Goal: Task Accomplishment & Management: Manage account settings

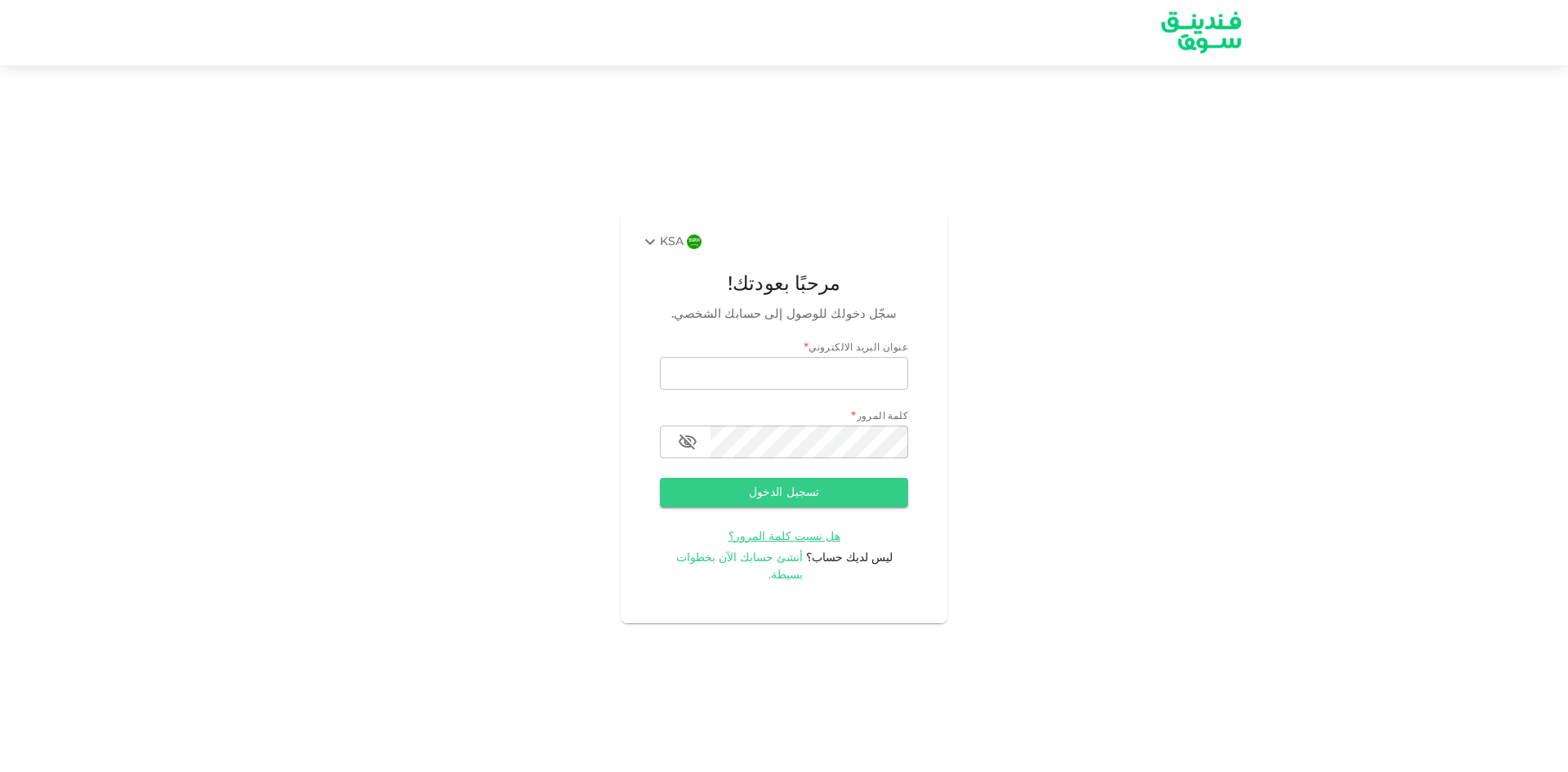
click at [780, 566] on span "أنشئ حسابك الآن بخطوات بسيطة." at bounding box center [740, 566] width 128 height 29
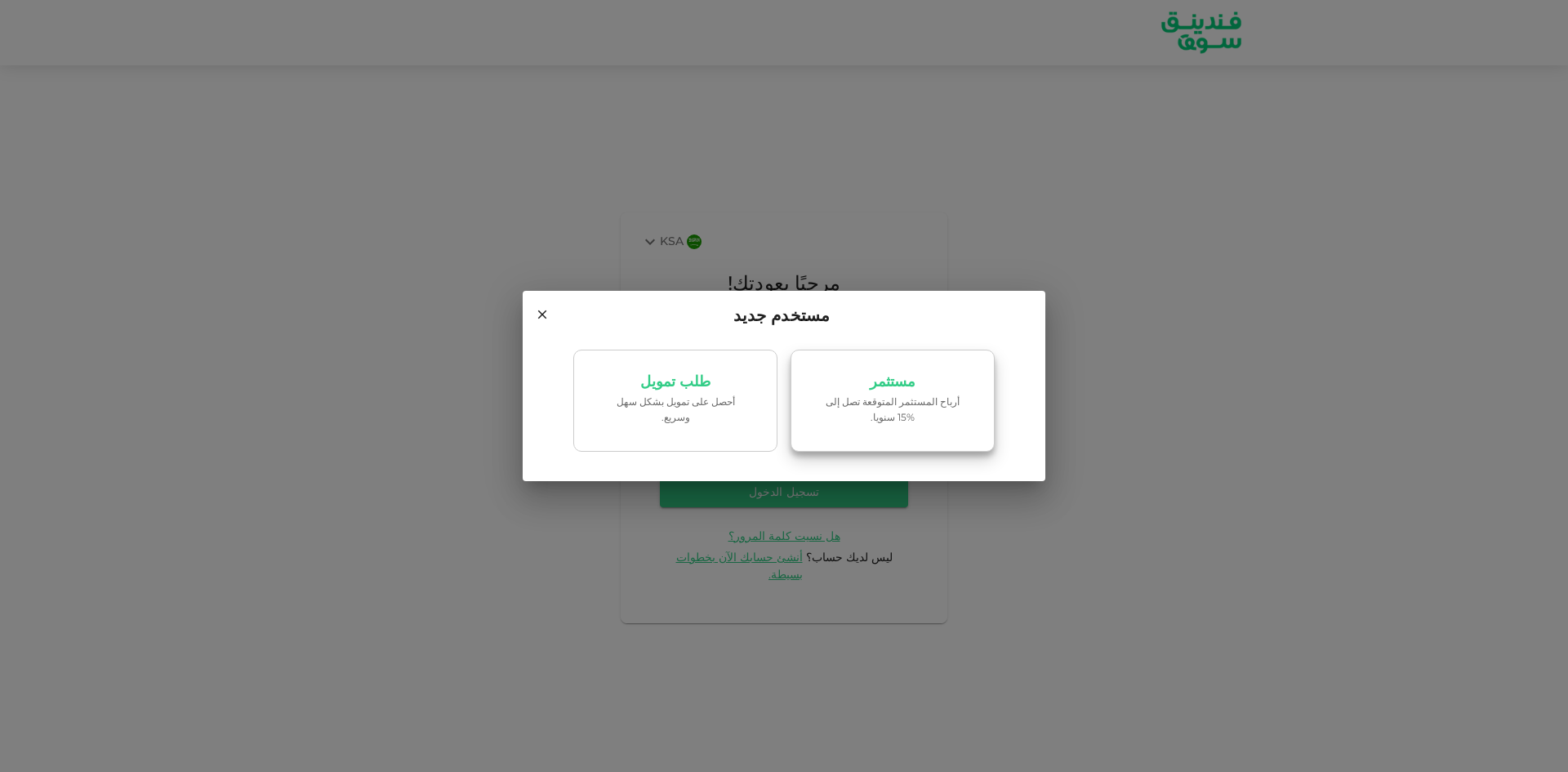
click at [852, 409] on p "أرباح المستثمر المتوقعة تصل إلى %15 سنويا." at bounding box center [892, 410] width 138 height 31
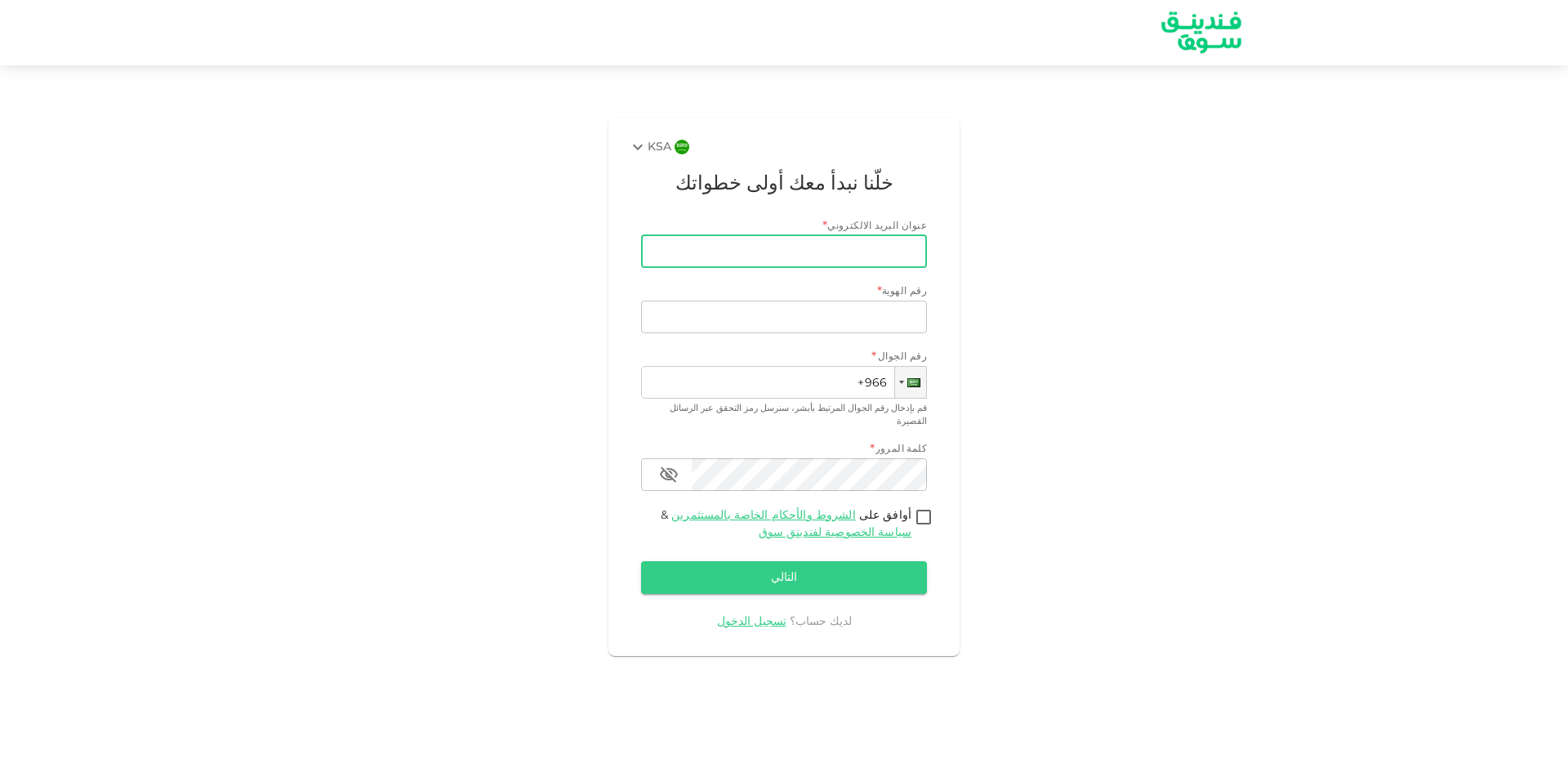
click at [877, 249] on input "عنوان البريد الالكتروني" at bounding box center [793, 251] width 268 height 33
type input "[EMAIL_ADDRESS][DOMAIN_NAME]"
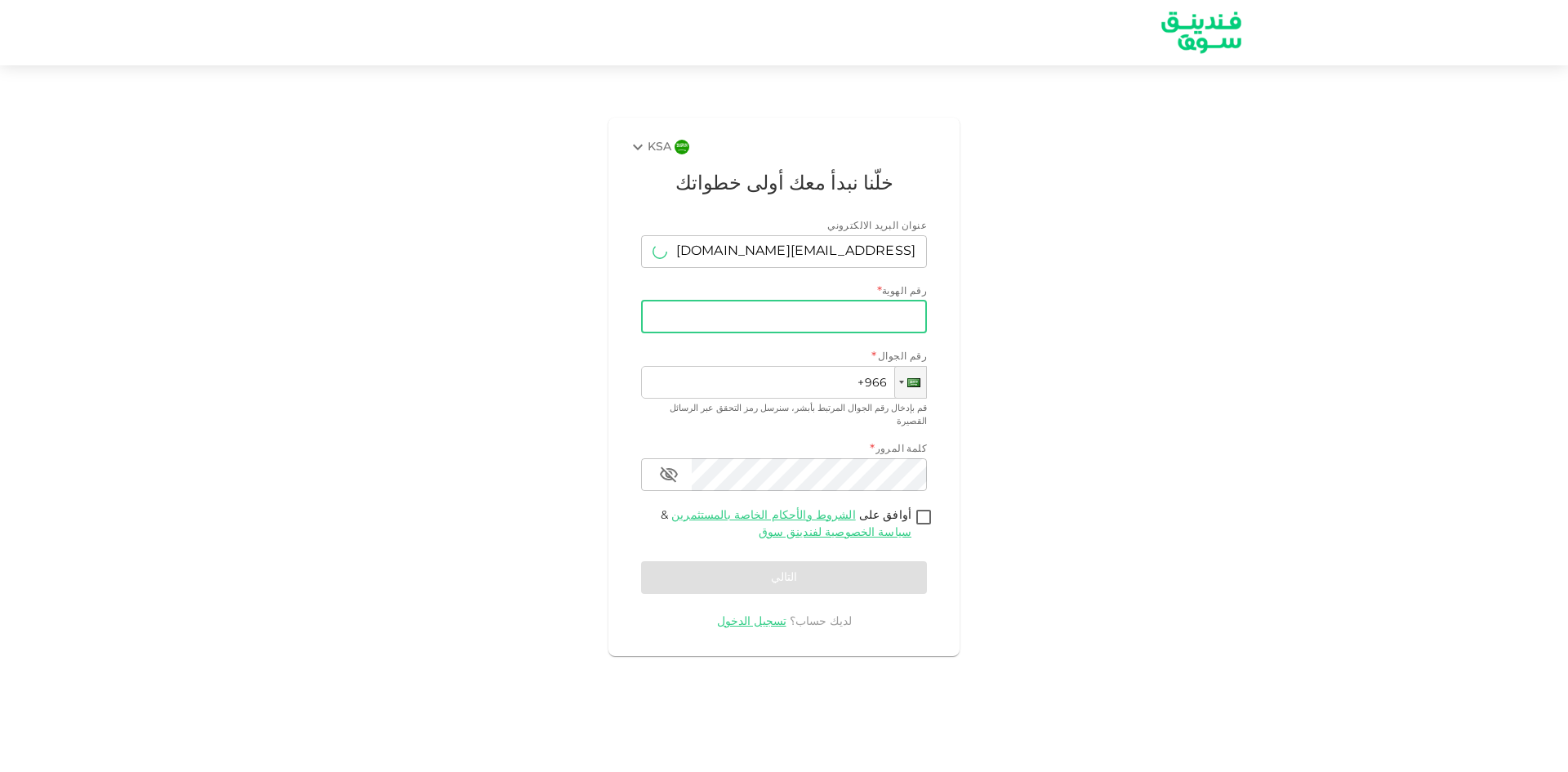
click at [811, 318] on input "رقم الهوية" at bounding box center [783, 317] width 286 height 33
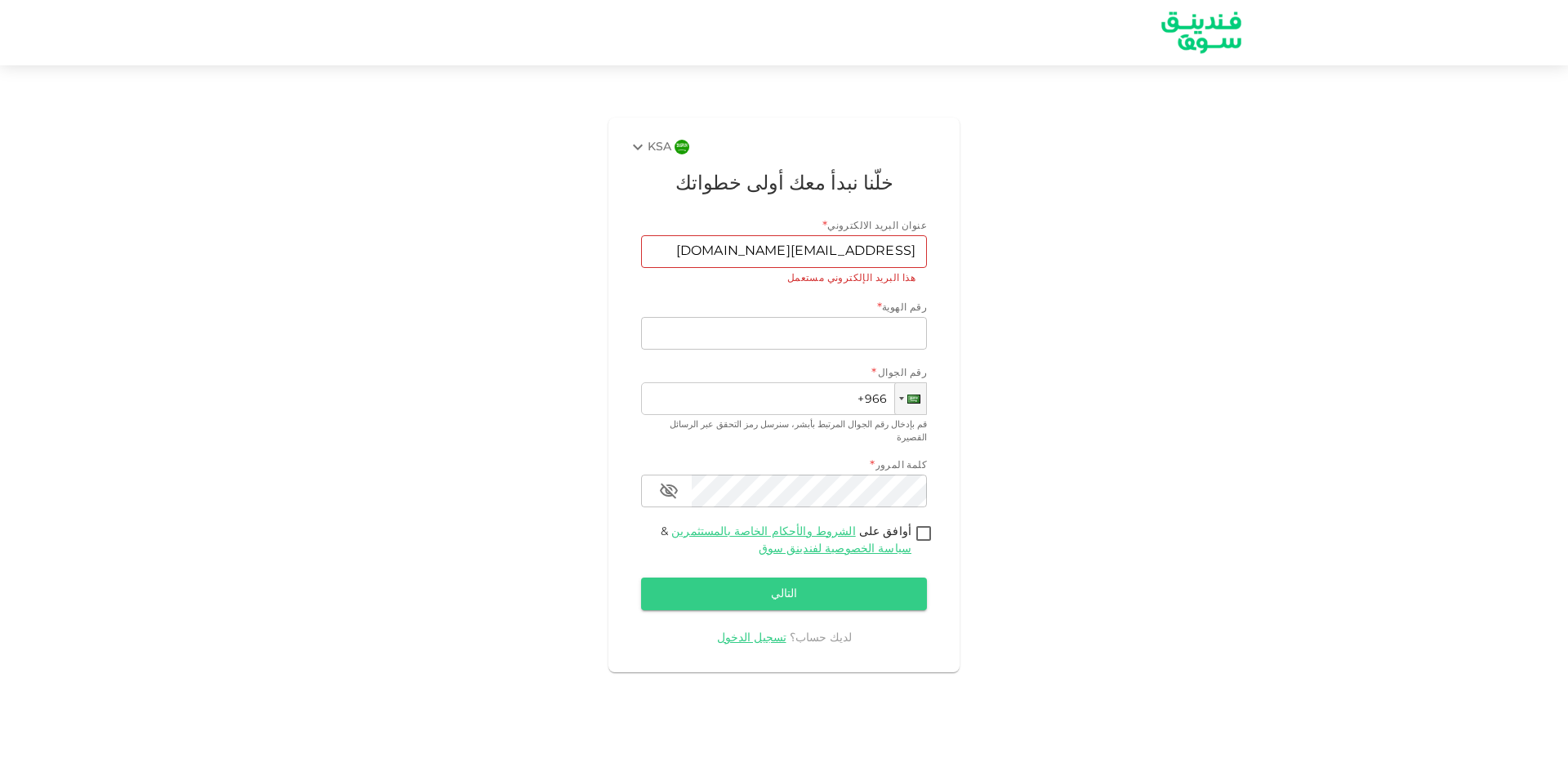
click at [760, 613] on div "عنوان البريد الالكتروني * عنوان البريد الالكتروني tagalsirmohammed@gmail.com عن…" at bounding box center [783, 432] width 286 height 427
click at [760, 632] on link "تسجيل الدخول" at bounding box center [752, 637] width 70 height 11
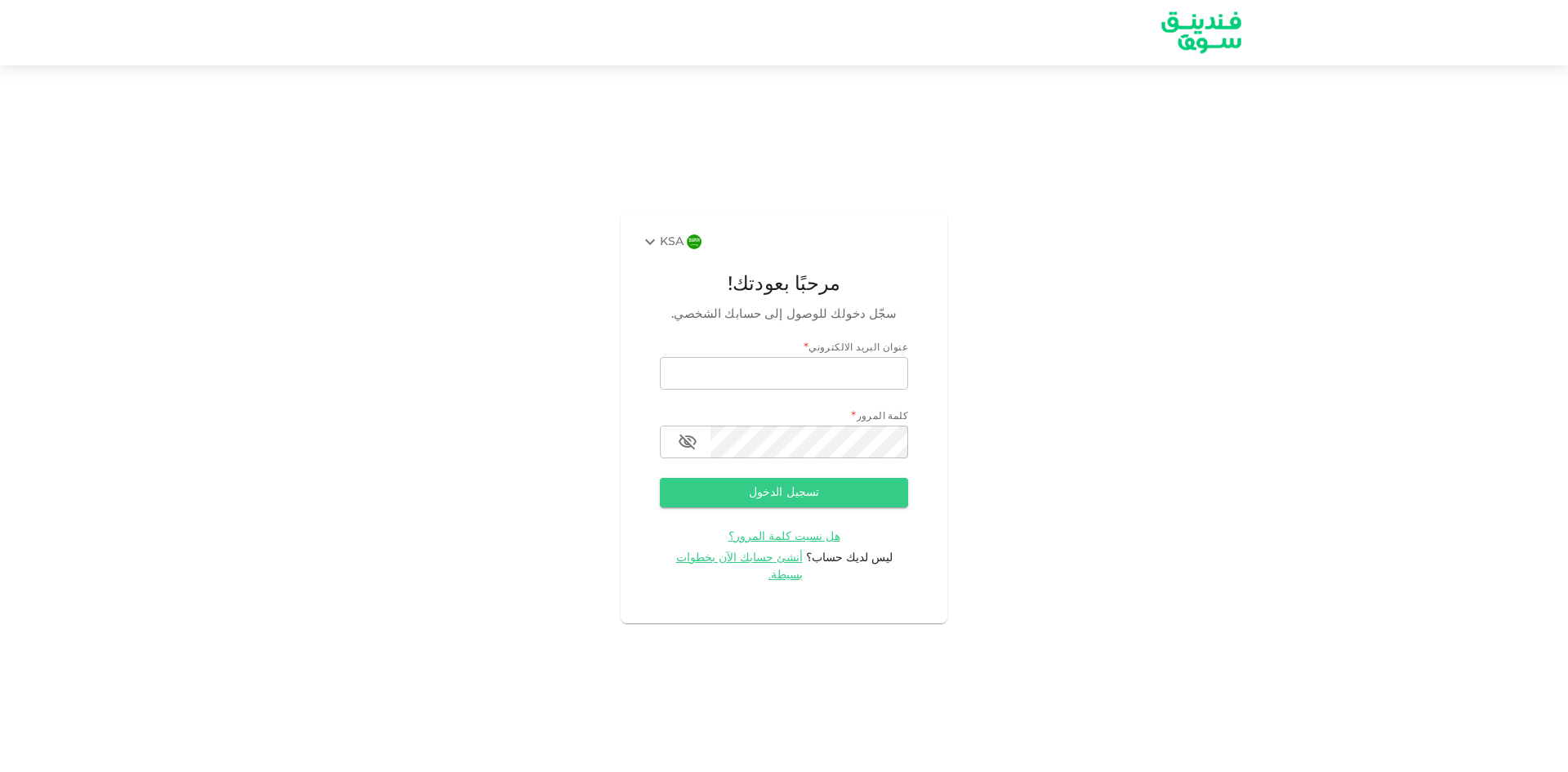
click at [809, 361] on span "*" at bounding box center [806, 349] width 5 height 22
click at [831, 381] on input "email" at bounding box center [783, 373] width 248 height 33
click at [789, 542] on span "هل نسيت كلمة المرور؟" at bounding box center [784, 536] width 112 height 11
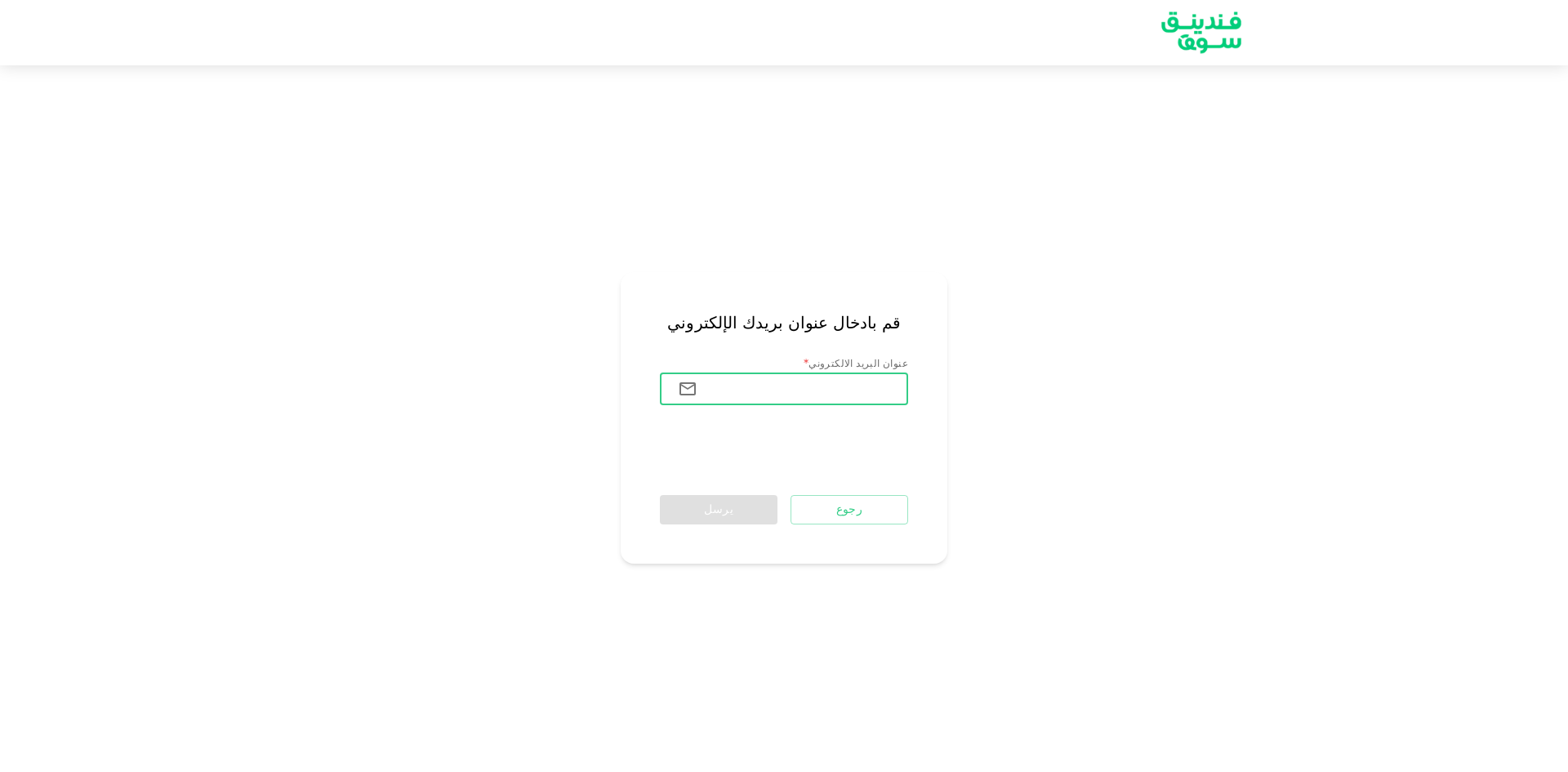
click at [826, 390] on input "عنوان البريد الالكتروني" at bounding box center [809, 388] width 197 height 33
type input "tagalsirmohammed@gmail.com"
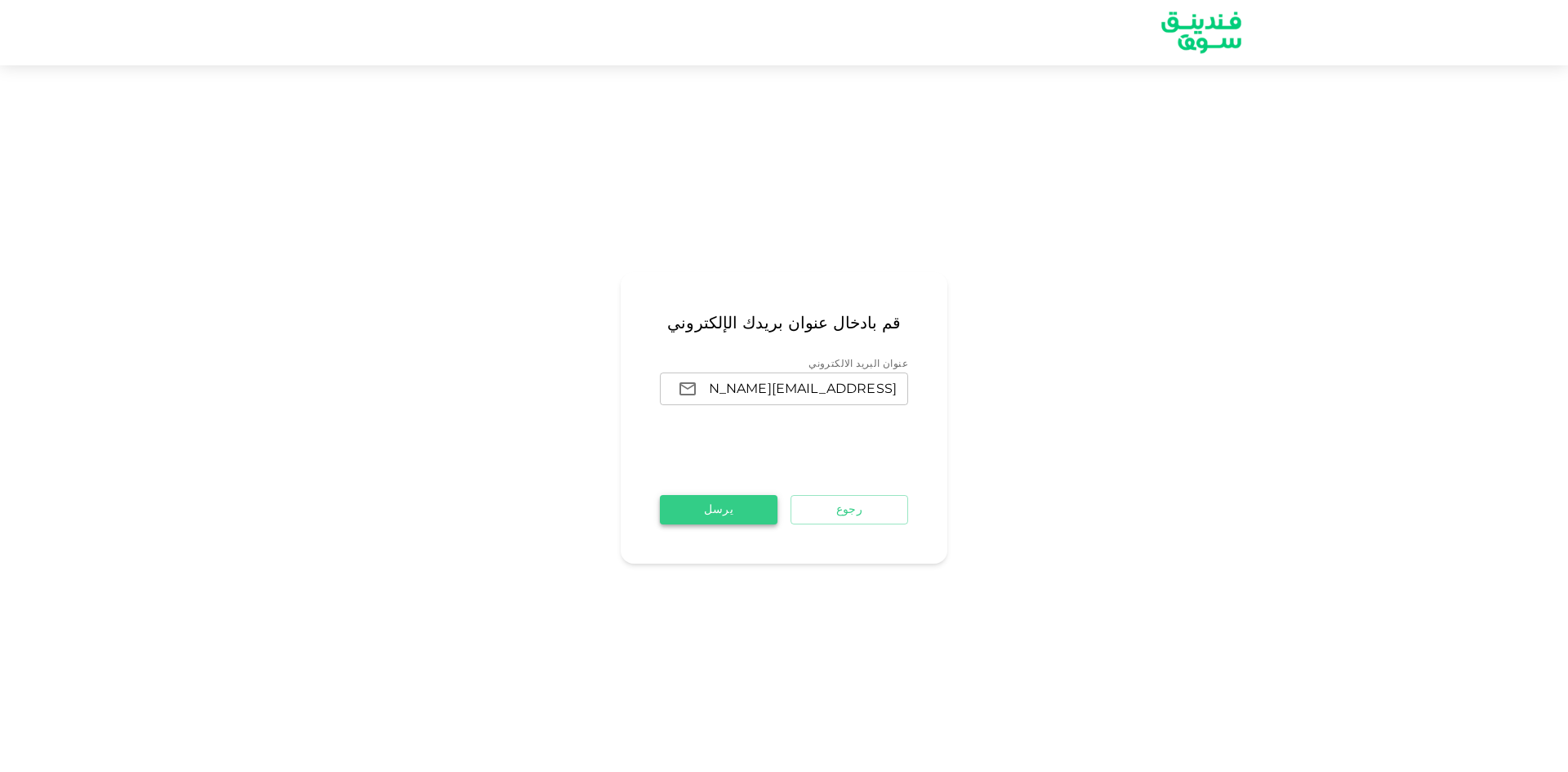
click at [718, 506] on button "يرسل" at bounding box center [718, 510] width 118 height 30
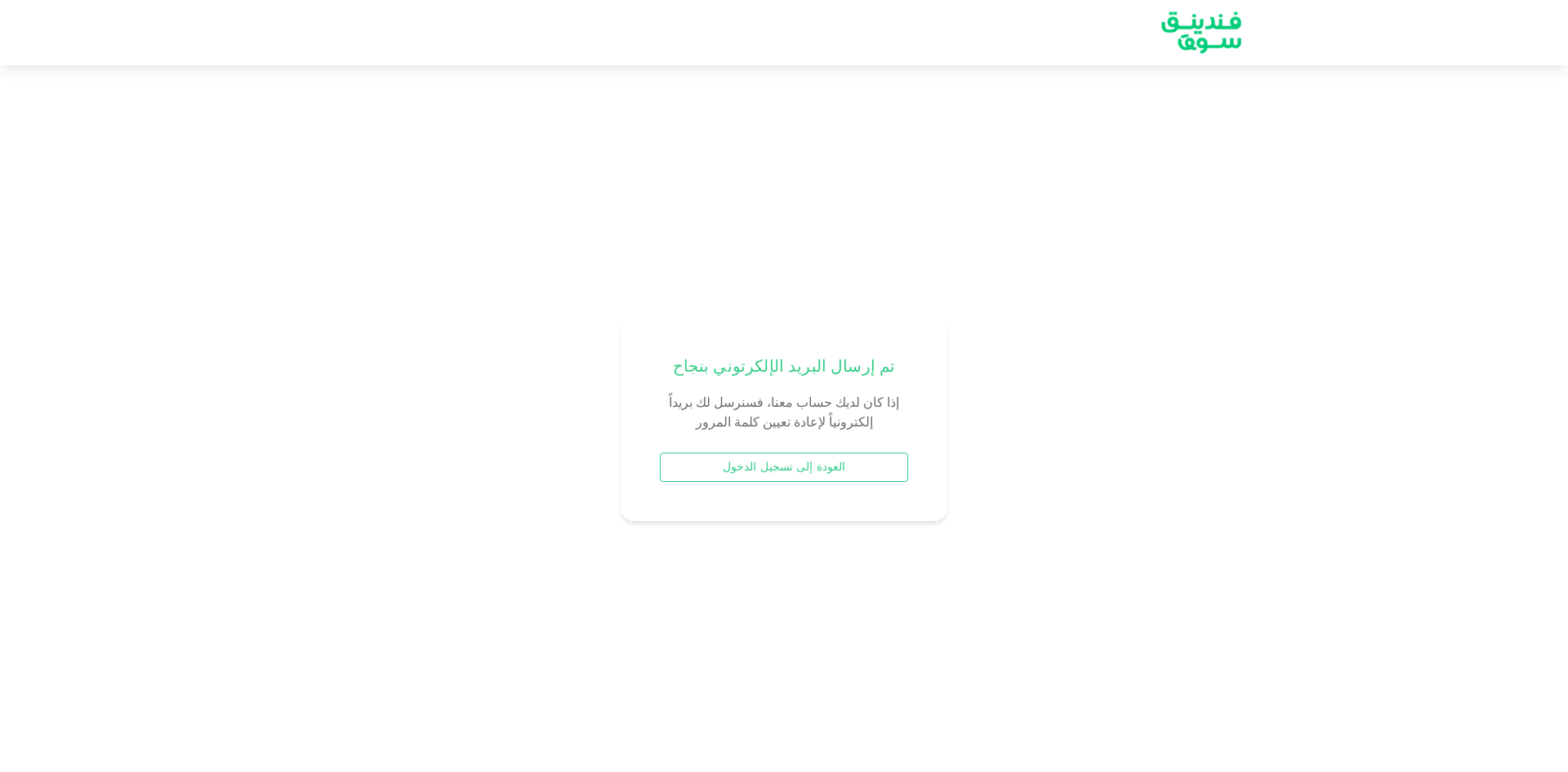
click at [755, 469] on button "العودة إلى تسجيل الدخول" at bounding box center [783, 467] width 248 height 30
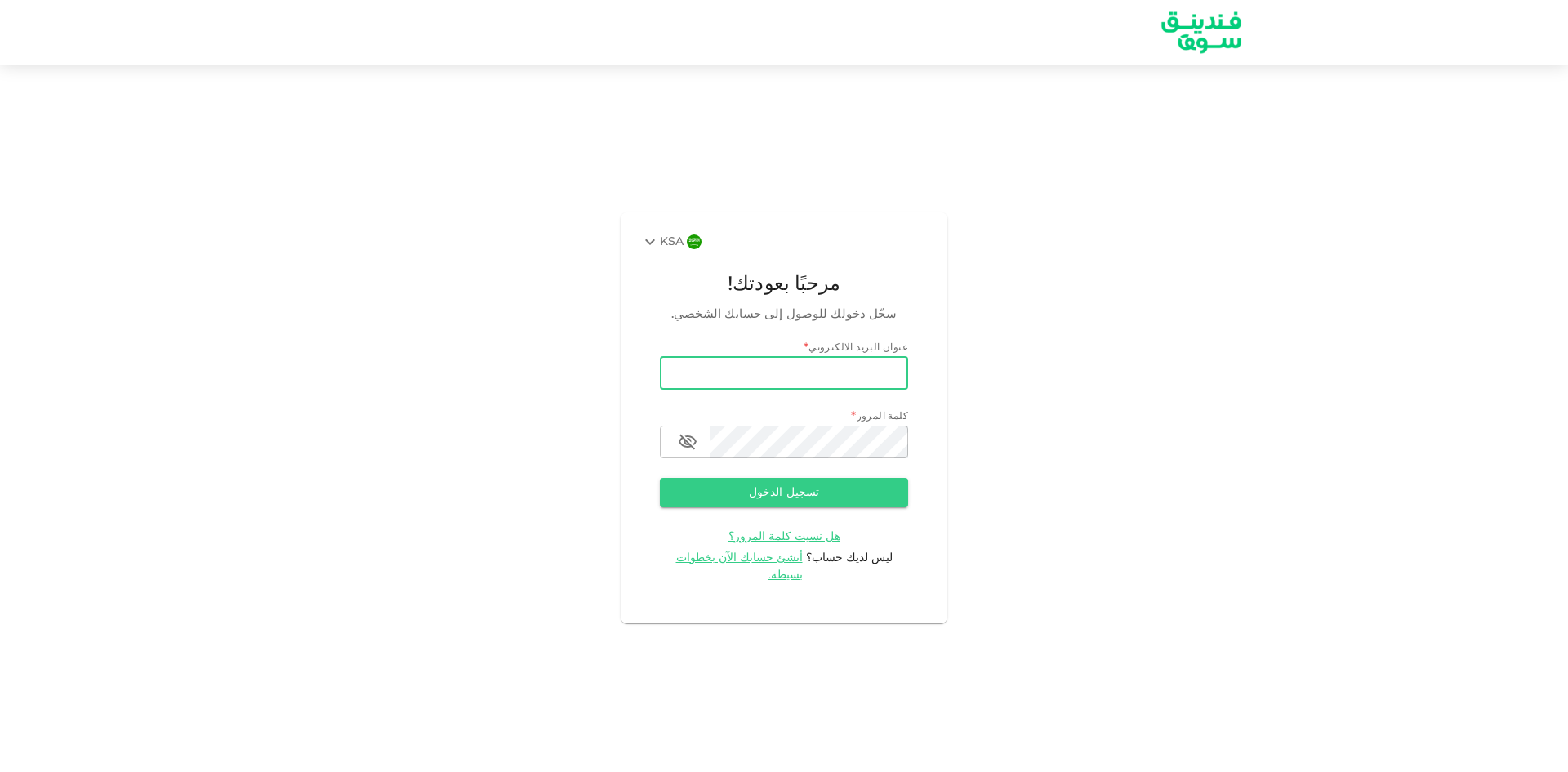
click at [813, 382] on input "email" at bounding box center [783, 373] width 248 height 33
type input "[EMAIL_ADDRESS][DOMAIN_NAME]"
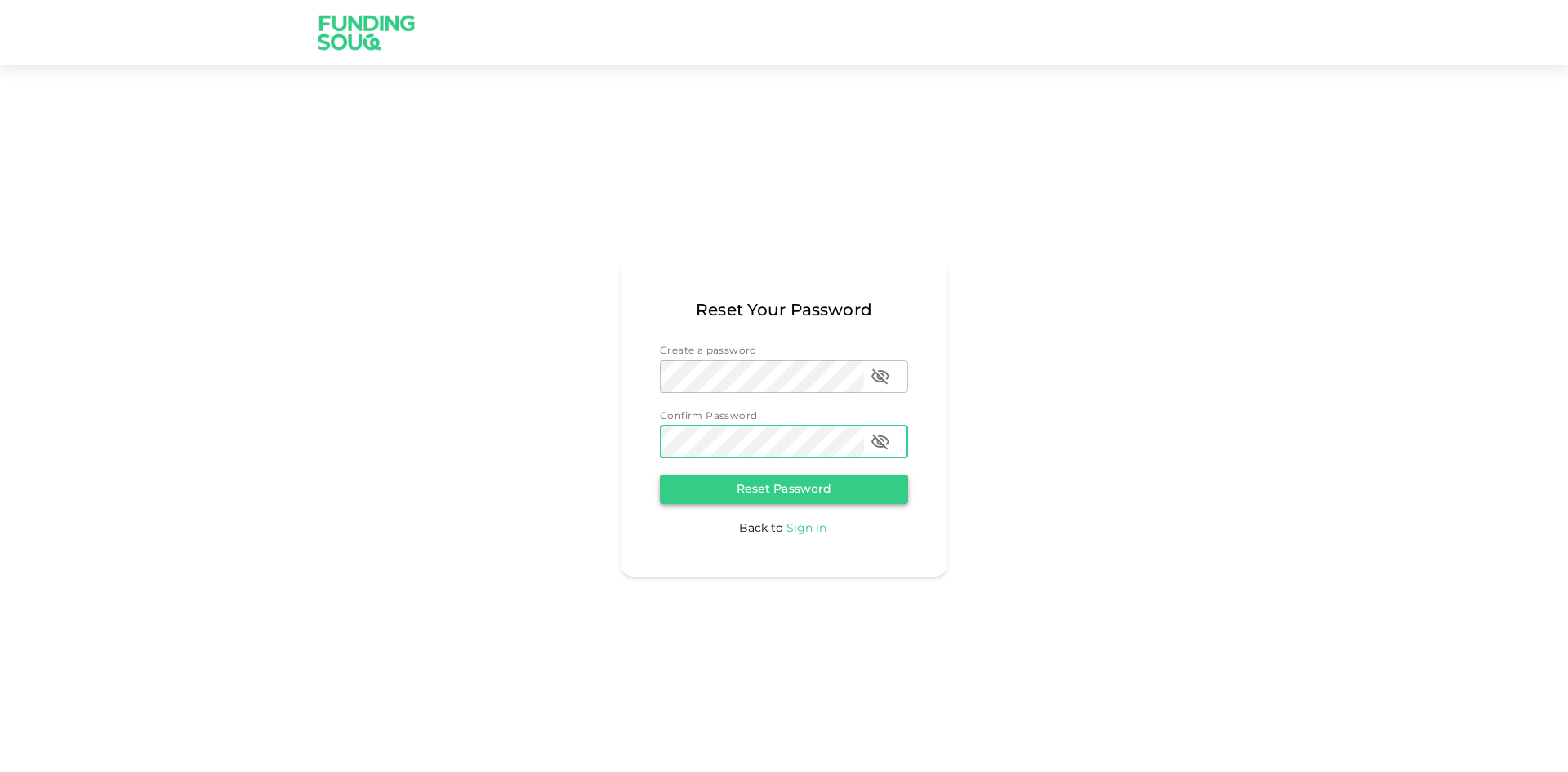
click at [772, 489] on button "Reset Password" at bounding box center [783, 489] width 248 height 30
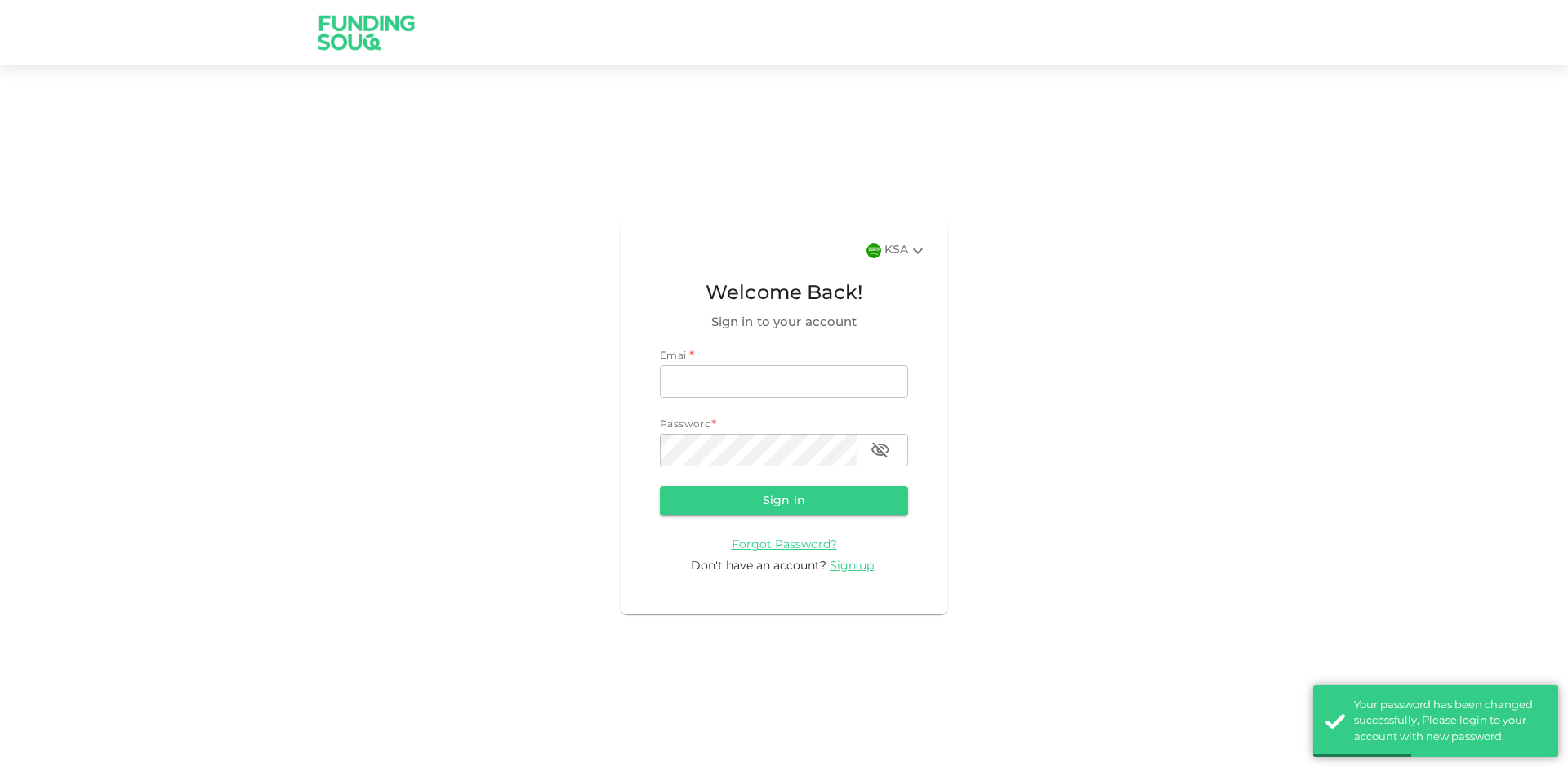
type input "[EMAIL_ADDRESS][DOMAIN_NAME]"
click at [786, 493] on button "Sign in" at bounding box center [783, 501] width 248 height 30
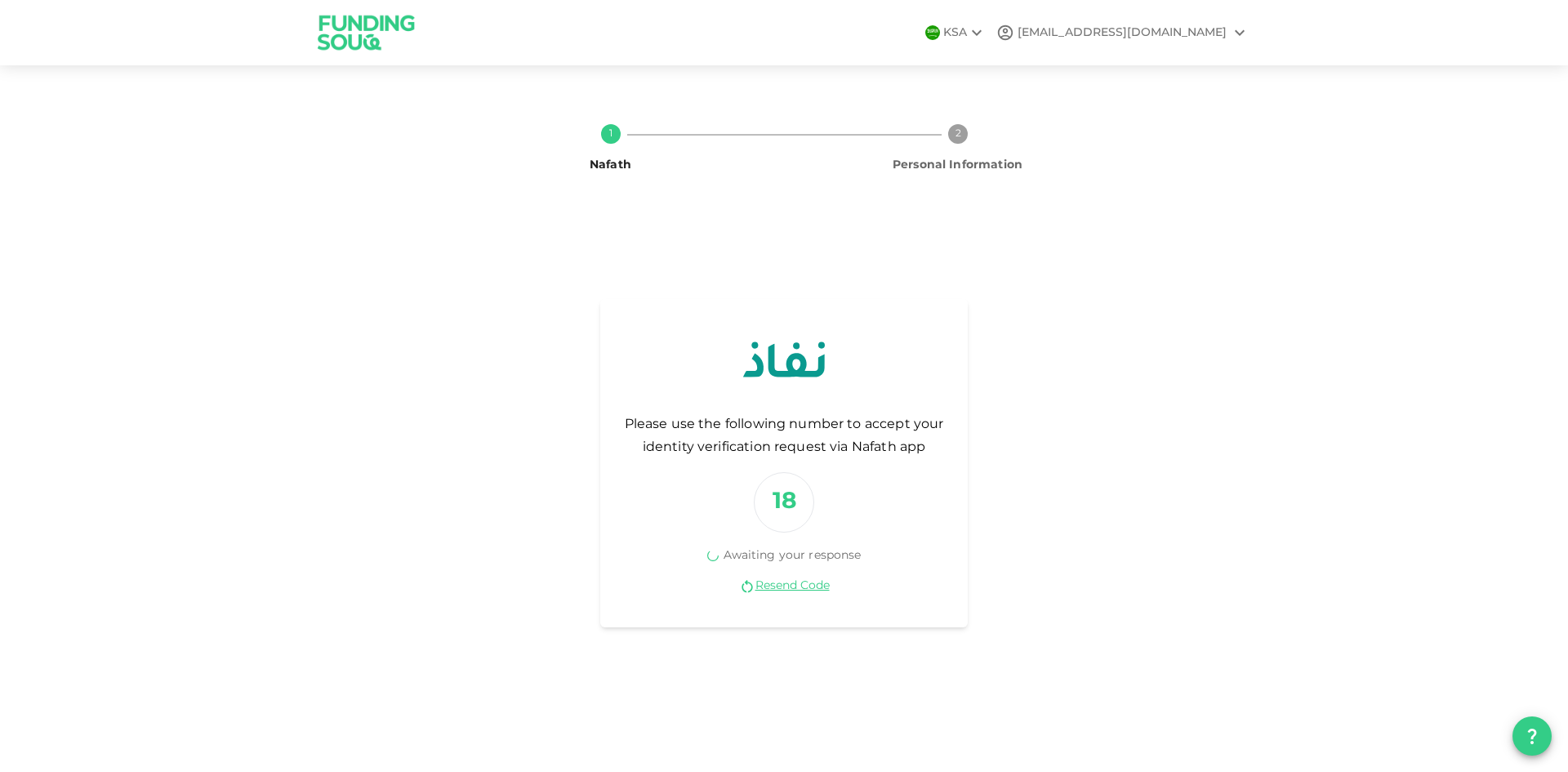
click at [1144, 580] on div "1 Nafath 2 Personal Information Please use the following number to accept your …" at bounding box center [784, 417] width 931 height 615
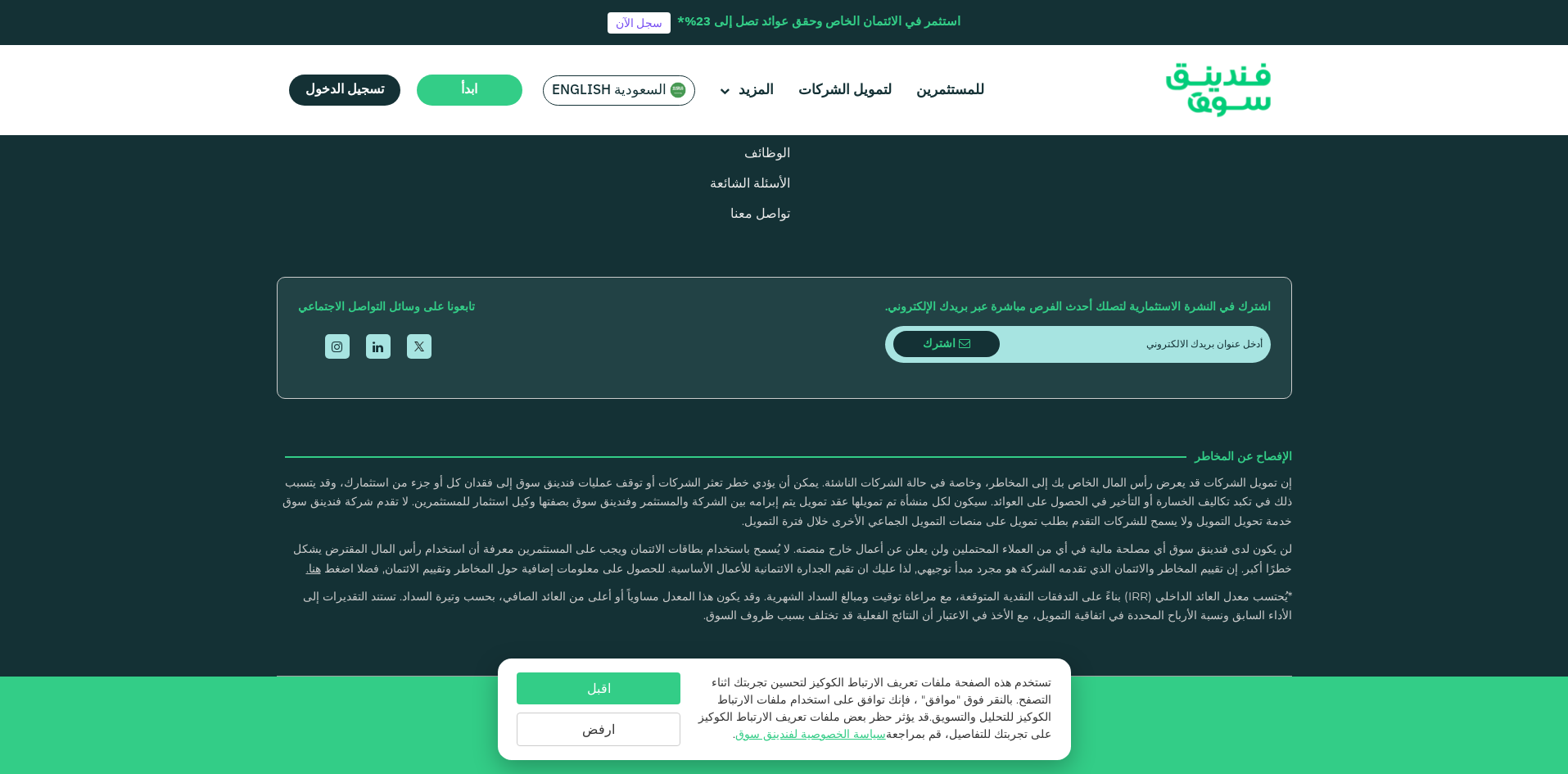
scroll to position [2046, 0]
click at [628, 695] on button "اقبل" at bounding box center [598, 688] width 164 height 32
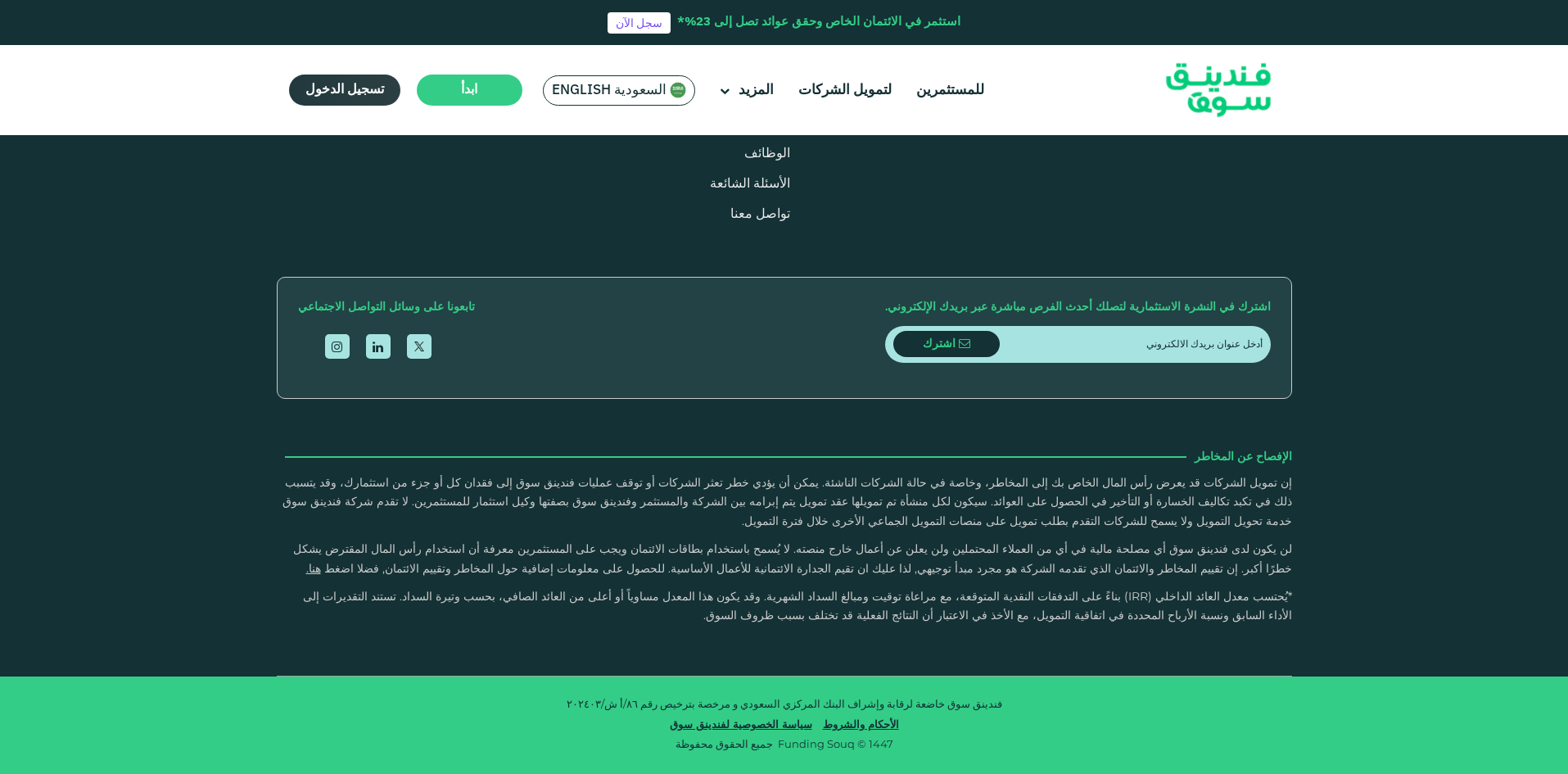
click at [388, 95] on link "تسجيل الدخول" at bounding box center [344, 90] width 111 height 31
